Goal: Navigation & Orientation: Find specific page/section

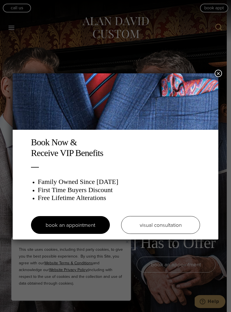
click at [214, 72] on div "Book Now & Receive VIP Benefits Family Owned Since [DATE] First Time Buyers Dis…" at bounding box center [115, 156] width 231 height 312
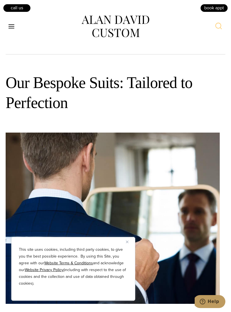
scroll to position [375, 0]
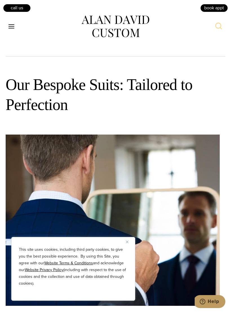
click at [9, 26] on icon "Open menu" at bounding box center [11, 26] width 6 height 4
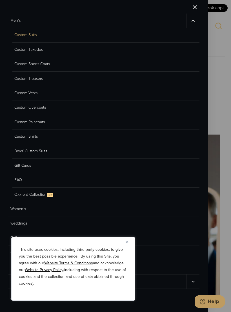
click at [55, 107] on link "Custom Overcoats" at bounding box center [105, 107] width 187 height 14
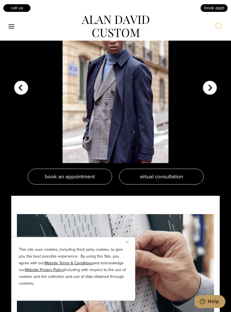
scroll to position [1235, 0]
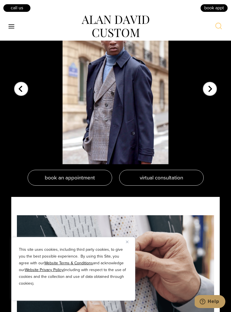
click at [11, 26] on icon "Open menu" at bounding box center [11, 26] width 6 height 4
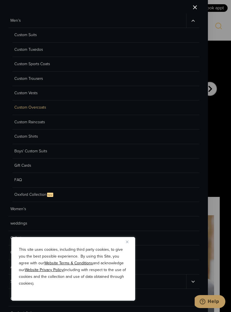
click at [26, 125] on link "Custom Raincoats" at bounding box center [105, 122] width 187 height 14
